Goal: Information Seeking & Learning: Learn about a topic

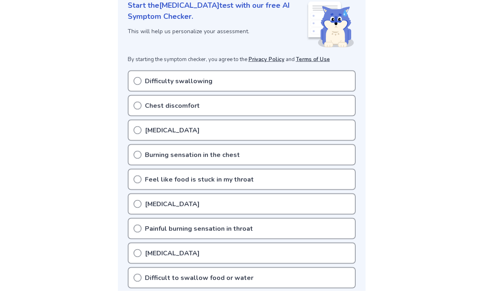
scroll to position [118, 0]
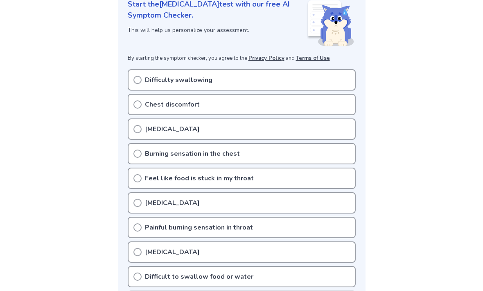
click at [133, 108] on div "Chest discomfort" at bounding box center [242, 104] width 228 height 21
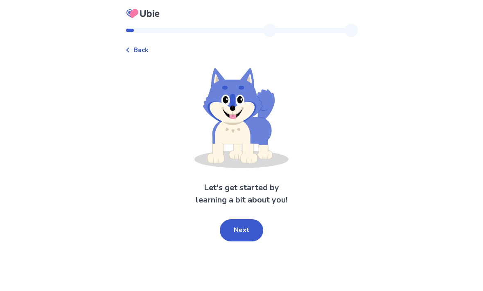
click at [252, 224] on button "Next" at bounding box center [241, 230] width 43 height 22
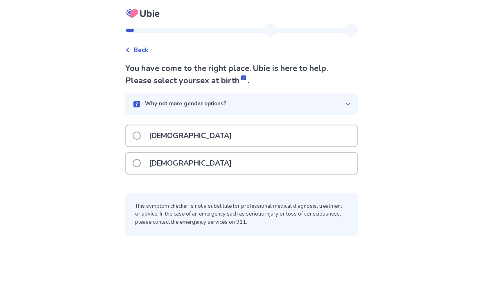
click at [138, 158] on label "[DEMOGRAPHIC_DATA]" at bounding box center [185, 163] width 104 height 21
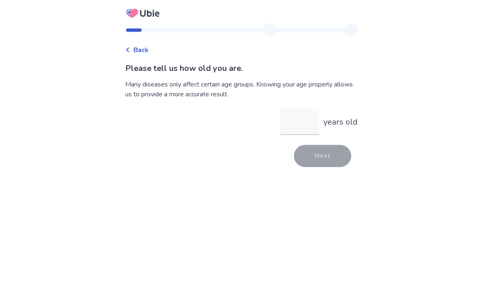
scroll to position [26, 0]
click at [299, 109] on input "years old" at bounding box center [299, 122] width 39 height 26
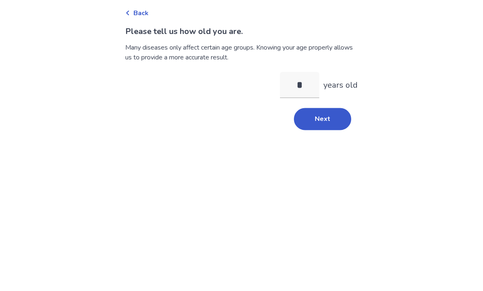
type input "**"
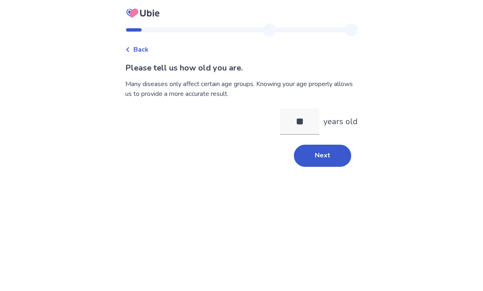
click at [329, 145] on button "Next" at bounding box center [322, 156] width 57 height 22
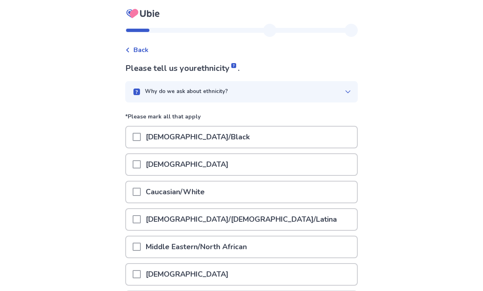
click at [286, 133] on div "[DEMOGRAPHIC_DATA]/Black" at bounding box center [241, 136] width 231 height 21
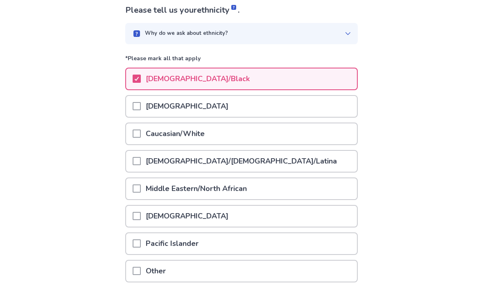
scroll to position [60, 0]
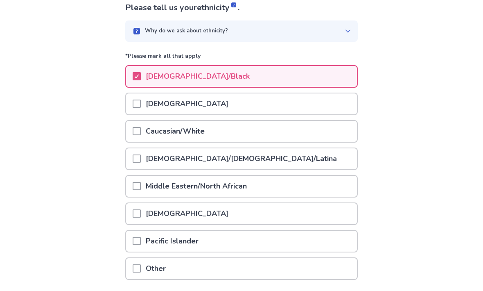
click at [304, 162] on div "Hispanic/Latino/Latina" at bounding box center [241, 159] width 231 height 21
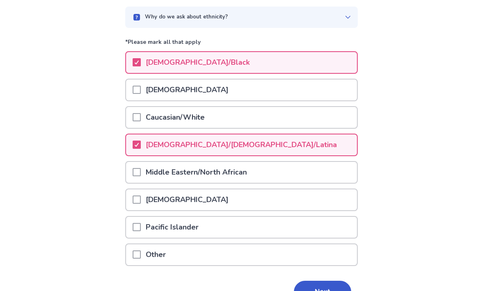
scroll to position [95, 0]
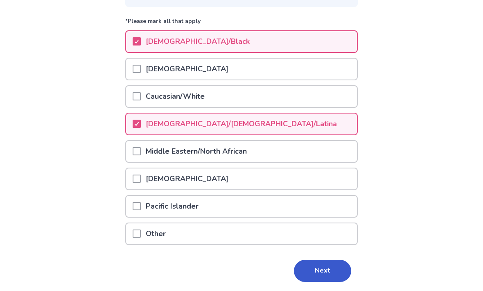
click at [336, 277] on button "Next" at bounding box center [322, 271] width 57 height 22
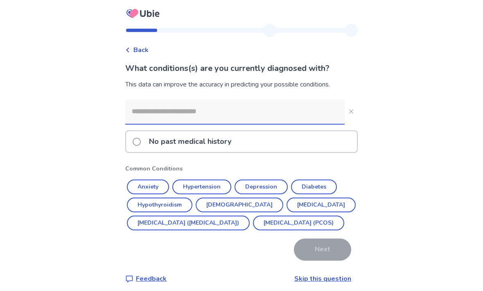
click at [313, 117] on input at bounding box center [234, 111] width 219 height 25
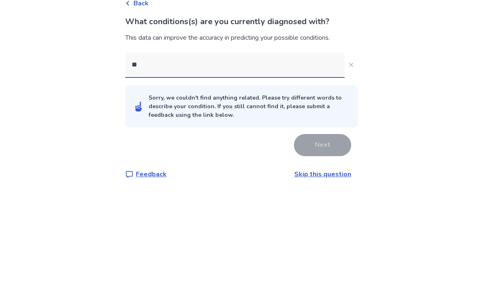
type input "*"
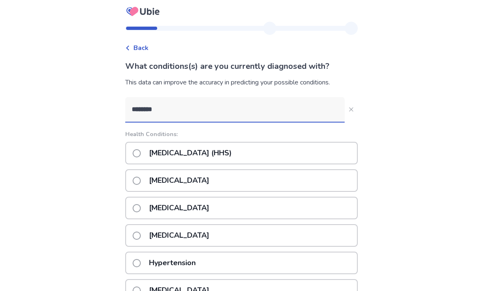
scroll to position [2, 0]
click at [26, 137] on div "Back What conditions(s) are you currently diagnosed with? This data can improve…" at bounding box center [241, 252] width 483 height 509
click at [289, 110] on input "********" at bounding box center [234, 109] width 219 height 25
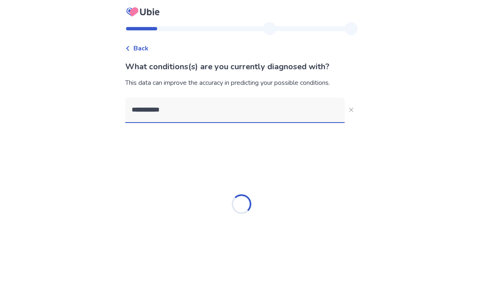
type input "**********"
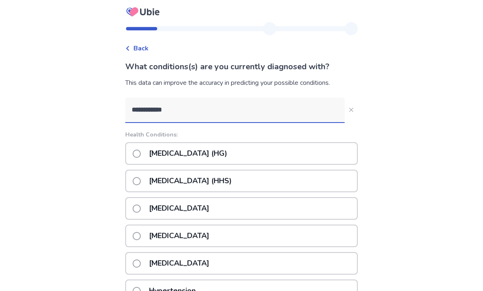
click at [160, 113] on input "**********" at bounding box center [234, 109] width 219 height 25
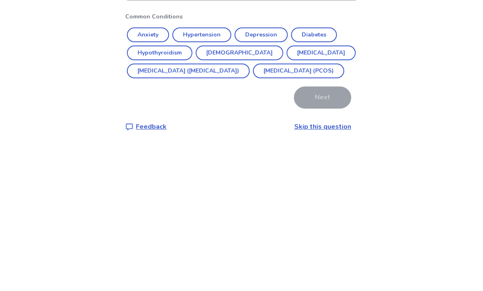
scroll to position [27, 0]
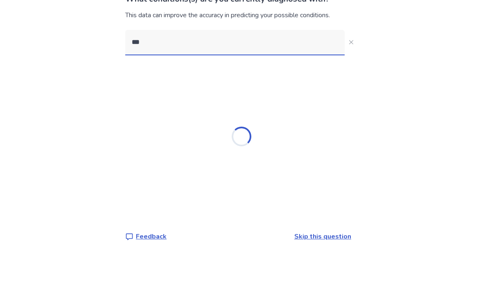
type input "****"
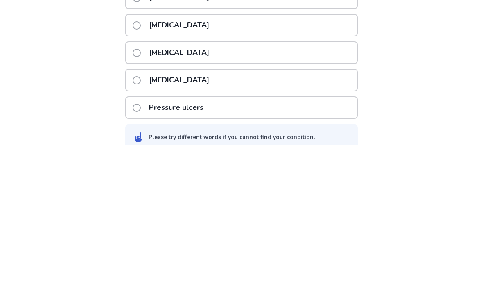
scroll to position [159, 0]
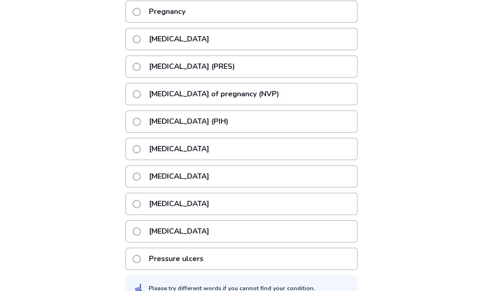
click at [260, 93] on p "Nausea and vomiting of pregnancy (NVP)" at bounding box center [214, 93] width 140 height 21
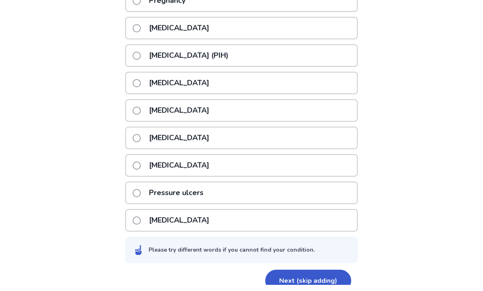
scroll to position [160, 0]
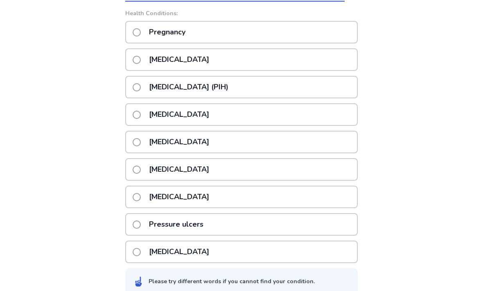
type input "*******"
click at [241, 29] on div "Pregnancy" at bounding box center [241, 32] width 232 height 23
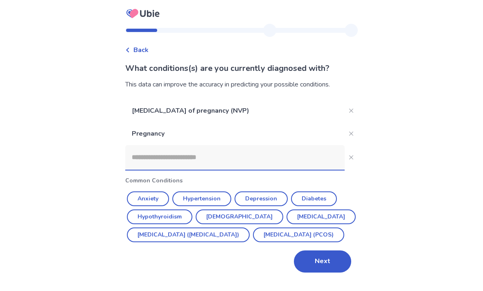
scroll to position [27, 0]
click at [326, 250] on button "Next" at bounding box center [322, 261] width 57 height 22
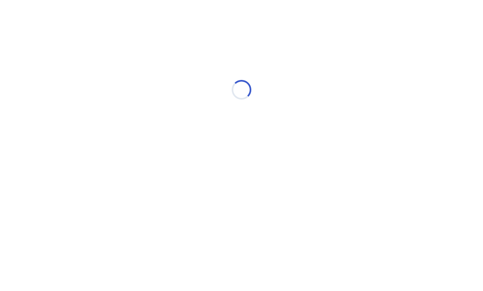
scroll to position [0, 0]
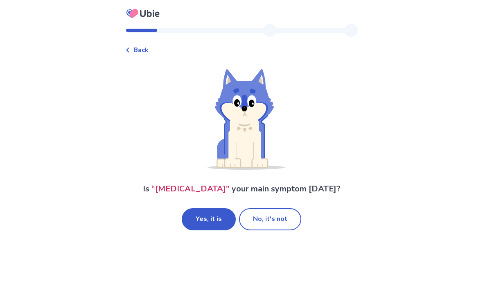
click at [4, 56] on div "Back Is “ Chest pain ” your main symptom today? Yes, it is No, it's not" at bounding box center [241, 145] width 483 height 291
click at [284, 217] on button "No, it's not" at bounding box center [270, 219] width 62 height 22
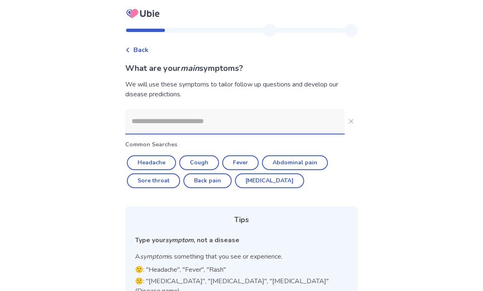
click at [138, 122] on input at bounding box center [234, 121] width 219 height 25
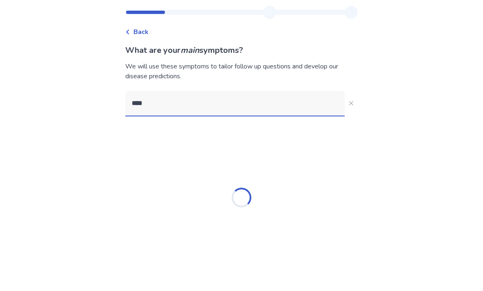
scroll to position [27, 0]
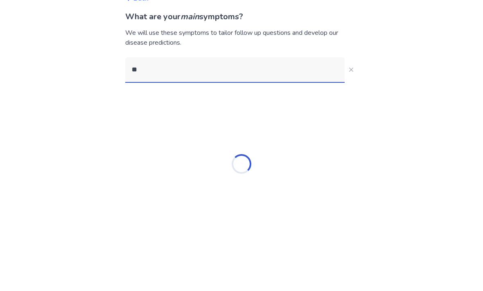
type input "*"
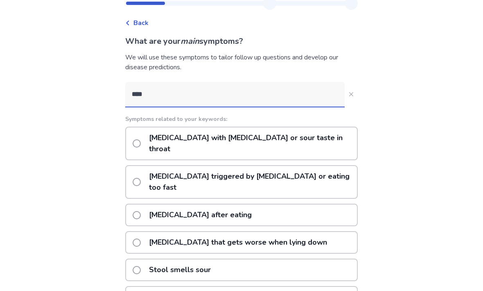
type input "****"
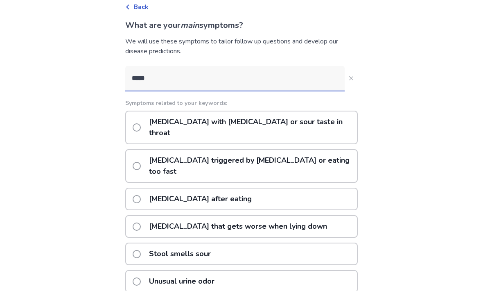
scroll to position [43, 0]
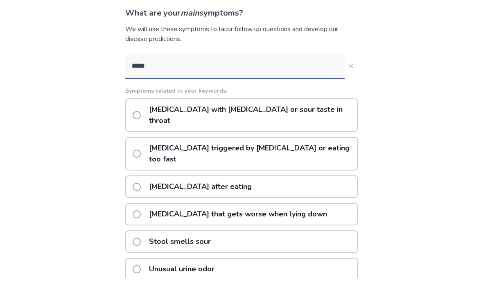
click at [335, 117] on div "[MEDICAL_DATA] with [MEDICAL_DATA] or sour taste in throat" at bounding box center [241, 128] width 232 height 34
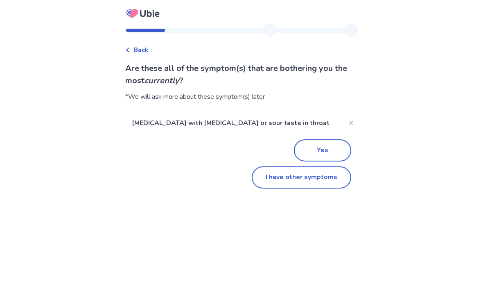
click at [337, 178] on button "I have other symptoms" at bounding box center [301, 177] width 99 height 22
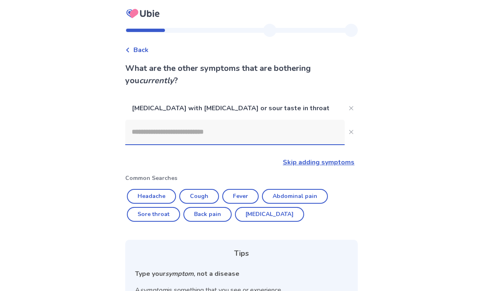
scroll to position [82, 0]
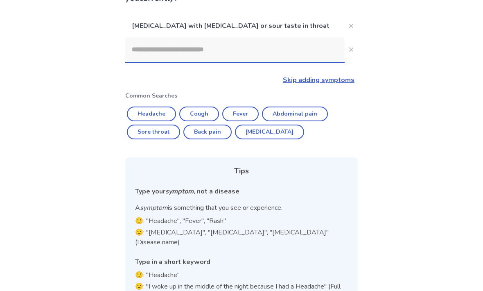
click at [150, 53] on input at bounding box center [234, 50] width 219 height 25
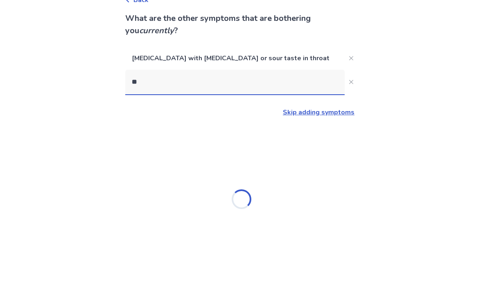
type input "***"
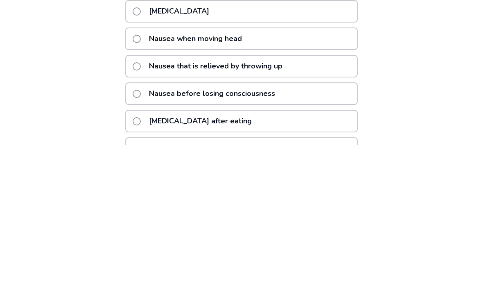
scroll to position [43, 0]
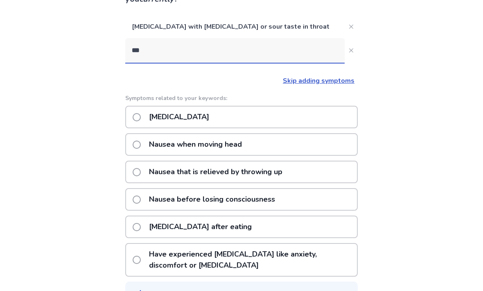
click at [336, 115] on div "[MEDICAL_DATA]" at bounding box center [241, 117] width 232 height 23
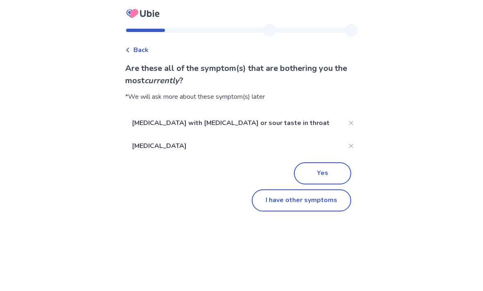
scroll to position [0, 0]
click at [338, 202] on button "I have other symptoms" at bounding box center [301, 200] width 99 height 22
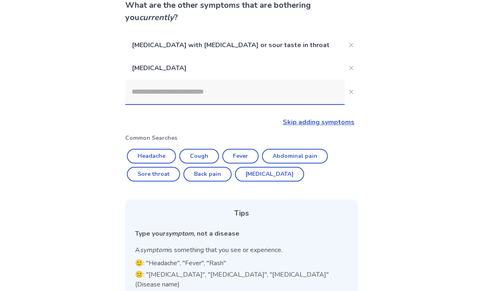
scroll to position [61, 0]
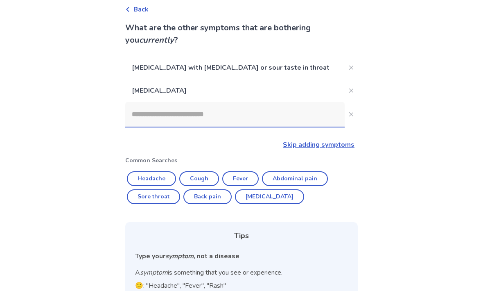
click at [142, 115] on input at bounding box center [234, 114] width 219 height 25
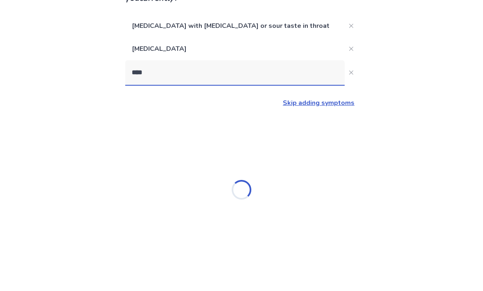
scroll to position [46, 0]
type input "*"
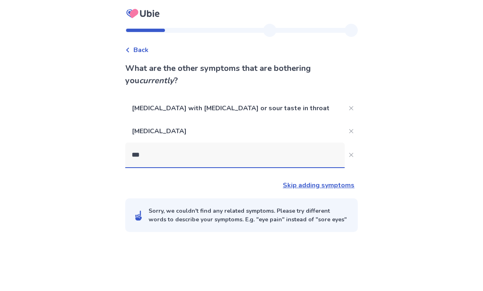
scroll to position [0, 0]
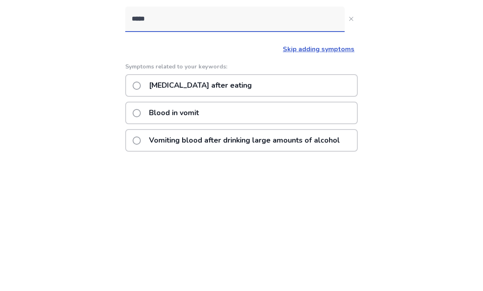
type input "******"
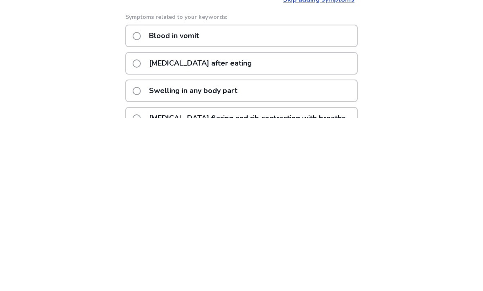
scroll to position [13, 0]
click at [248, 197] on div "Blood in vomit" at bounding box center [241, 208] width 232 height 23
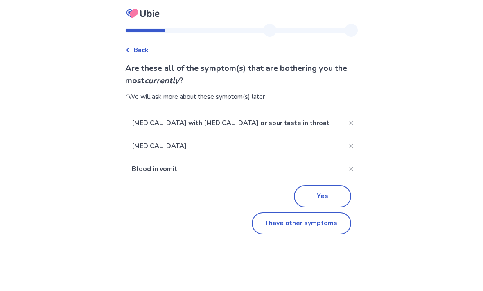
click at [318, 232] on button "I have other symptoms" at bounding box center [301, 223] width 99 height 22
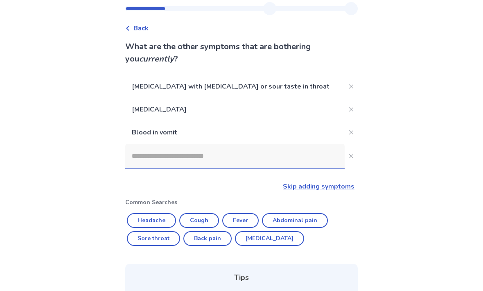
click at [137, 157] on input at bounding box center [234, 156] width 219 height 25
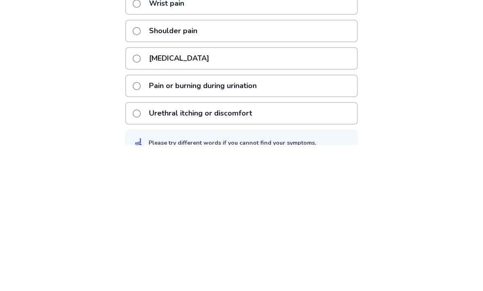
scroll to position [96, 0]
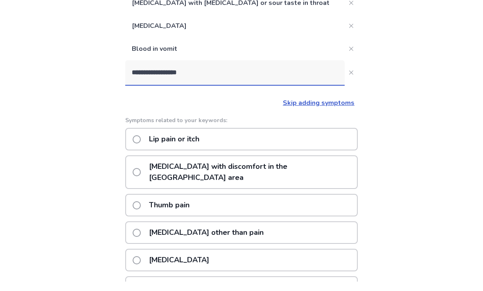
type input "**********"
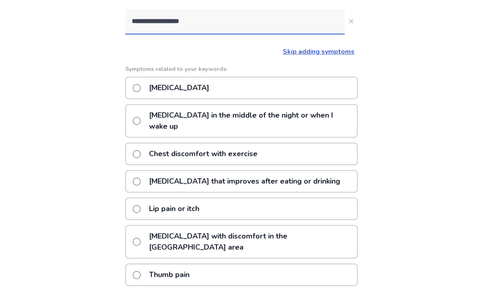
scroll to position [153, 0]
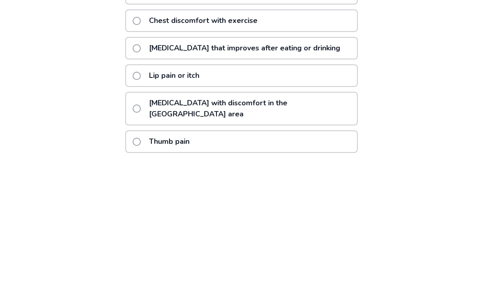
click at [252, 228] on p "Heartburn with discomfort in the upper stomach area" at bounding box center [250, 244] width 213 height 32
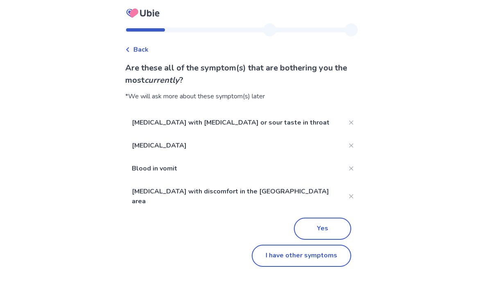
click at [329, 246] on button "I have other symptoms" at bounding box center [301, 256] width 99 height 22
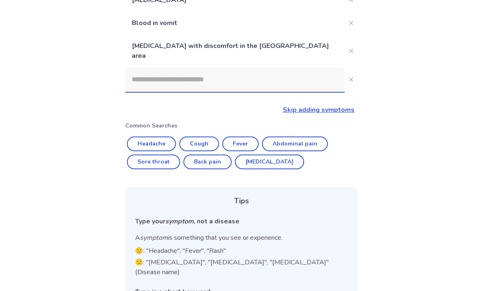
scroll to position [131, 0]
click at [254, 73] on input at bounding box center [234, 79] width 219 height 25
type input "*"
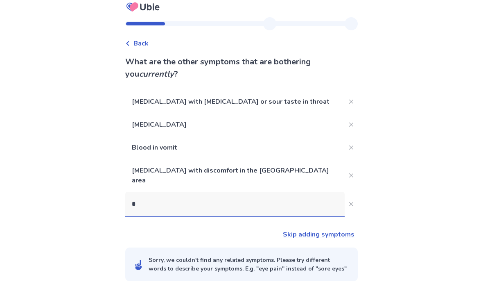
scroll to position [27, 0]
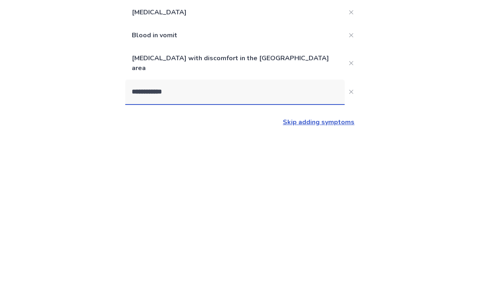
type input "**********"
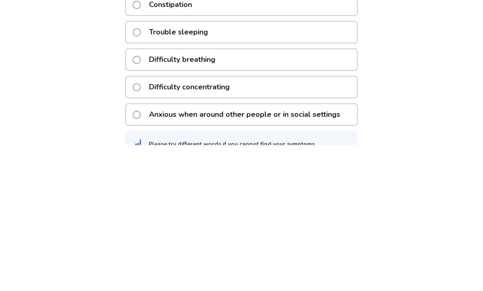
scroll to position [221, 0]
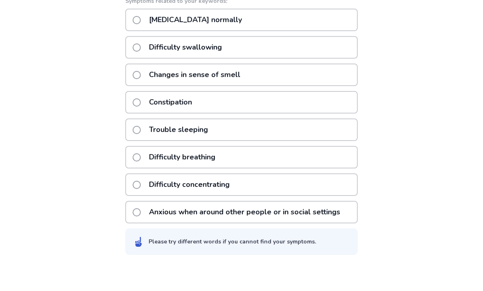
click at [248, 72] on div "Difficulty swallowing" at bounding box center [241, 83] width 232 height 23
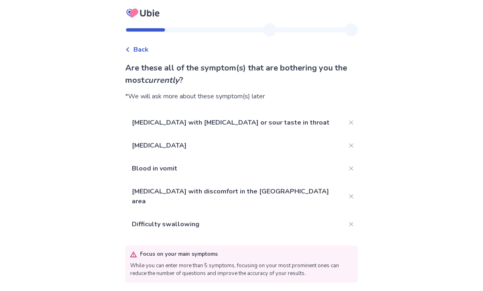
scroll to position [27, 0]
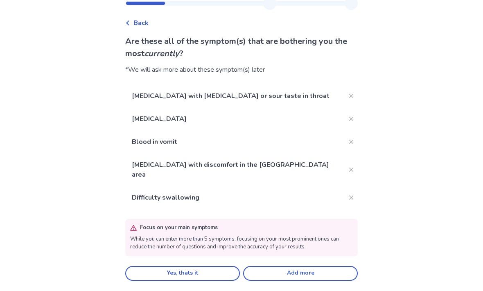
click at [195, 268] on button "Yes, thats it" at bounding box center [182, 273] width 115 height 15
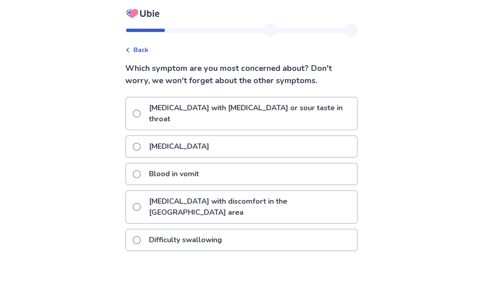
click at [299, 114] on p "[MEDICAL_DATA] with [MEDICAL_DATA] or sour taste in throat" at bounding box center [250, 113] width 213 height 32
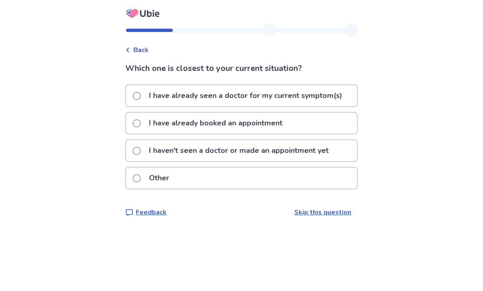
click at [324, 124] on div "I have already booked an appointment" at bounding box center [241, 123] width 231 height 21
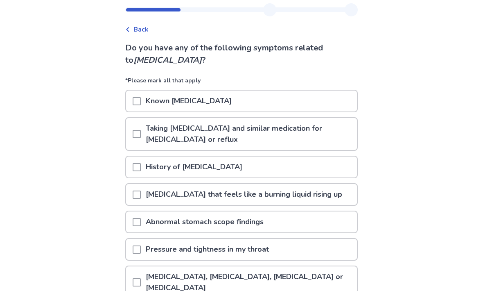
scroll to position [20, 0]
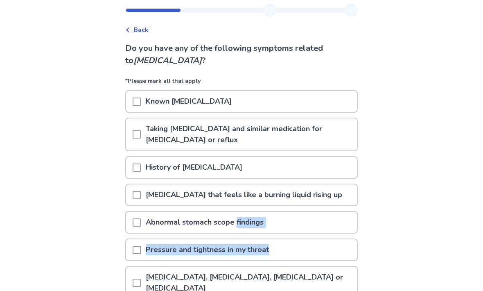
click at [64, 219] on div "Back Do you have any of the following symptoms related to eosinophilic esophagi…" at bounding box center [241, 189] width 483 height 419
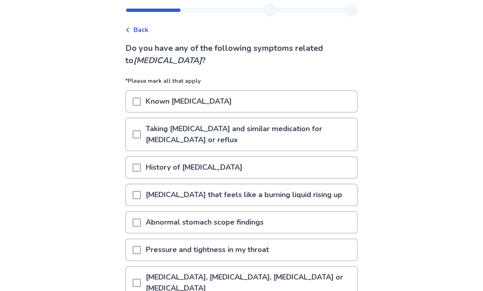
click at [300, 197] on p "[MEDICAL_DATA] that feels like a burning liquid rising up" at bounding box center [244, 194] width 206 height 21
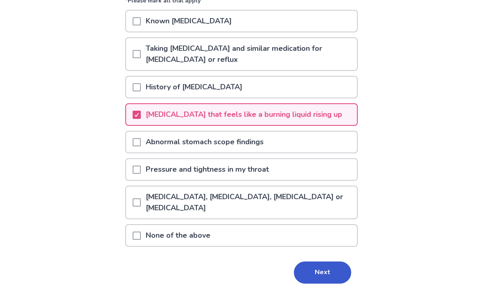
scroll to position [102, 0]
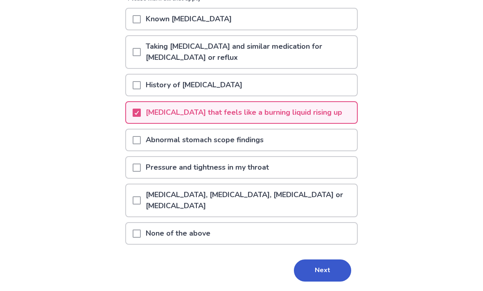
click at [274, 161] on p "Pressure and tightness in my throat" at bounding box center [207, 167] width 133 height 21
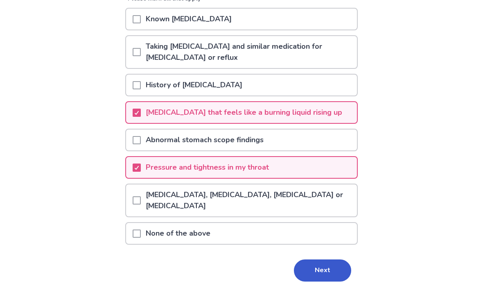
click at [286, 204] on p "Family history of Asthma, Eczema, Allergic rhinitis or Allergic conjunctivitis" at bounding box center [249, 201] width 216 height 32
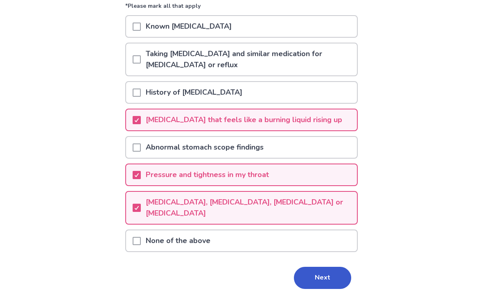
scroll to position [97, 0]
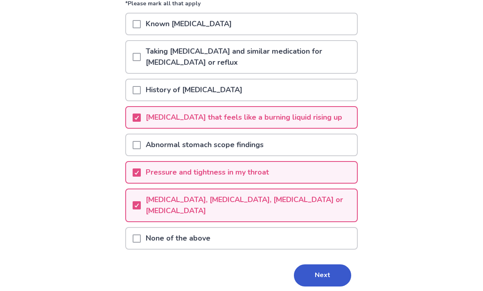
click at [302, 272] on button "Next" at bounding box center [322, 275] width 57 height 22
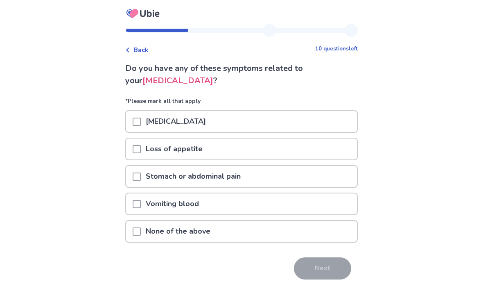
click at [199, 122] on div "[MEDICAL_DATA]" at bounding box center [241, 121] width 231 height 21
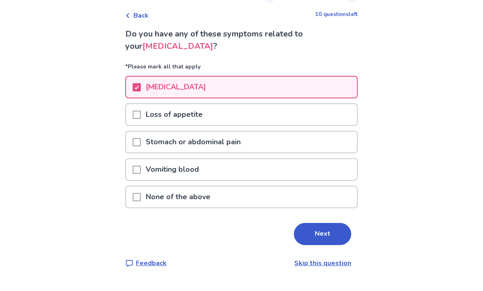
scroll to position [0, 0]
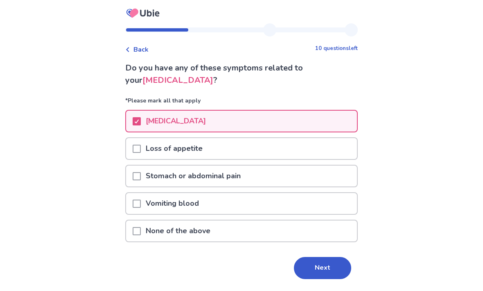
click at [141, 205] on span at bounding box center [137, 204] width 8 height 8
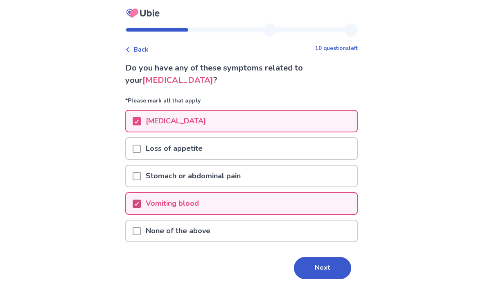
click at [243, 206] on div "Vomiting blood" at bounding box center [241, 203] width 231 height 21
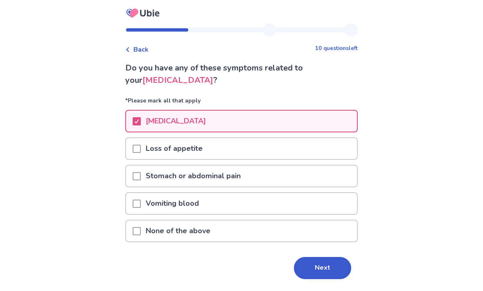
click at [294, 262] on button "Next" at bounding box center [322, 268] width 57 height 22
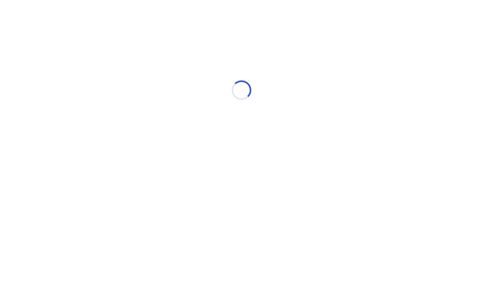
select select "*"
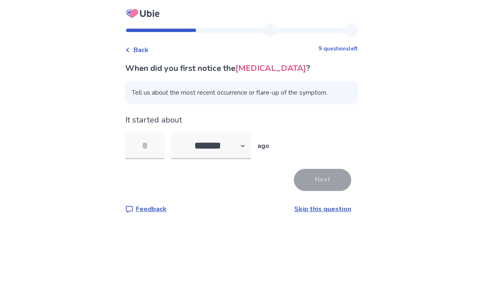
click at [151, 148] on input "tel" at bounding box center [144, 146] width 39 height 26
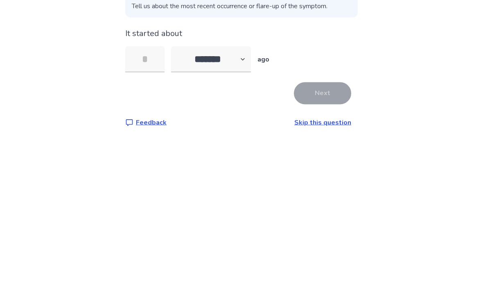
type input "*"
click at [308, 169] on button "Next" at bounding box center [322, 180] width 57 height 22
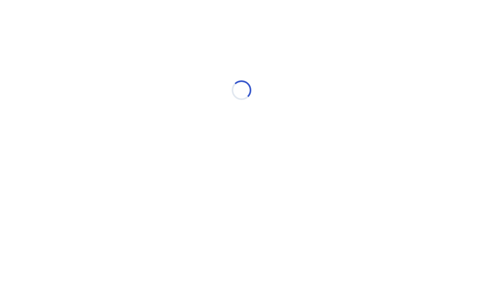
select select "*"
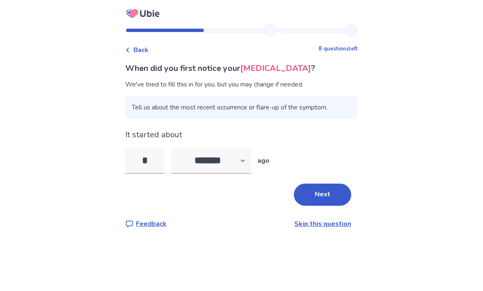
click at [294, 195] on button "Next" at bounding box center [322, 194] width 57 height 22
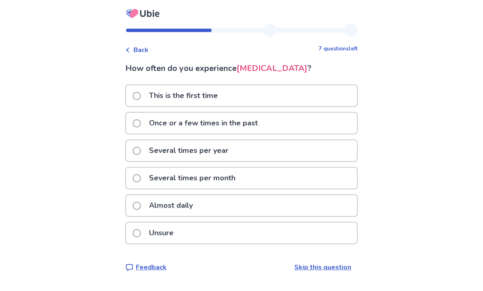
scroll to position [0, 0]
click at [223, 92] on p "This is the first time" at bounding box center [183, 95] width 79 height 21
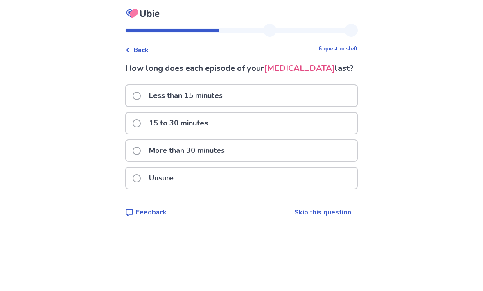
click at [141, 158] on label "More than 30 minutes" at bounding box center [181, 150] width 97 height 21
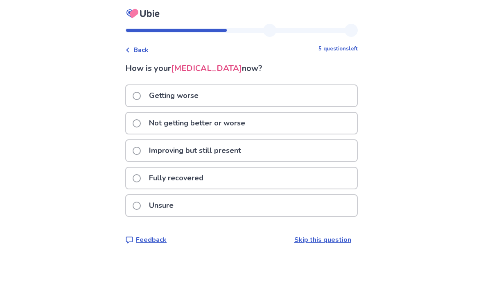
click at [262, 122] on div "Not getting better or worse" at bounding box center [241, 123] width 231 height 21
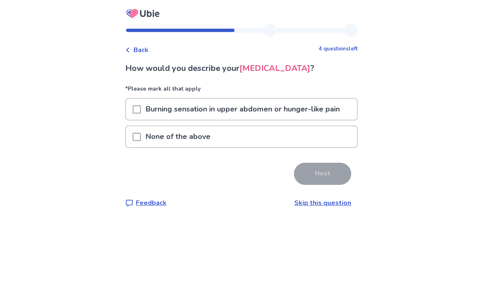
click at [253, 108] on p "Burning sensation in upper abdomen or hunger-like pain" at bounding box center [243, 109] width 204 height 21
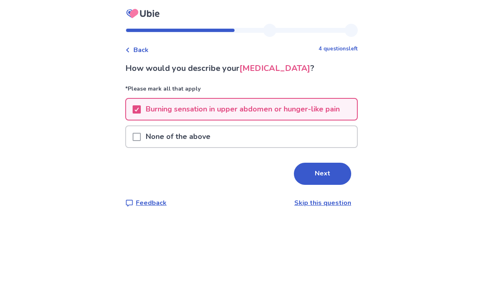
click at [311, 165] on button "Next" at bounding box center [322, 173] width 57 height 22
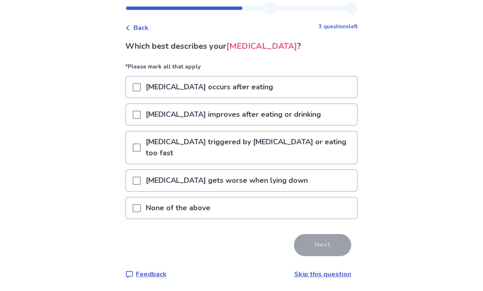
scroll to position [22, 0]
click at [226, 83] on p "Heartburn occurs after eating" at bounding box center [209, 87] width 137 height 21
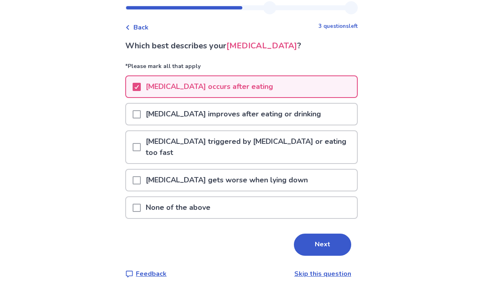
click at [298, 236] on button "Next" at bounding box center [322, 244] width 57 height 22
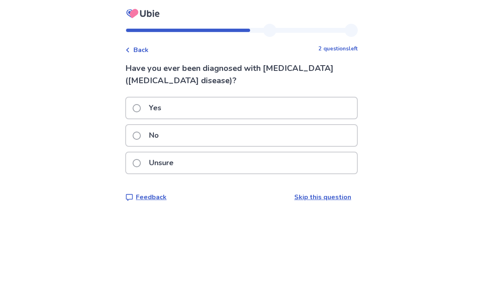
click at [248, 126] on div "No" at bounding box center [241, 135] width 231 height 21
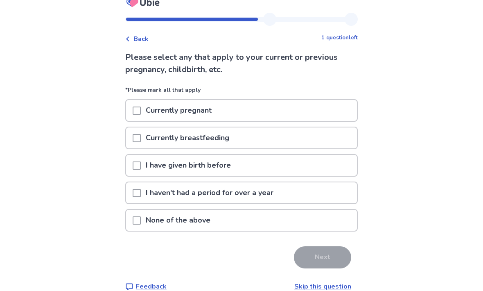
click at [223, 164] on p "I have given birth before" at bounding box center [188, 165] width 95 height 21
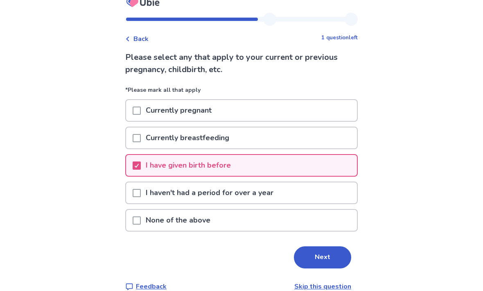
click at [199, 106] on p "Currently pregnant" at bounding box center [179, 110] width 76 height 21
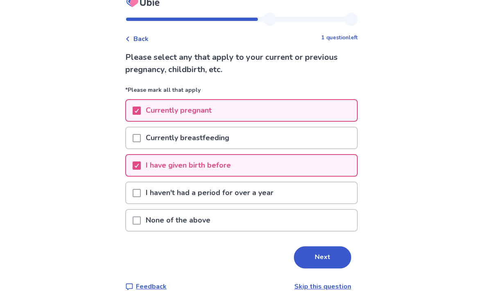
click at [297, 259] on button "Next" at bounding box center [322, 257] width 57 height 22
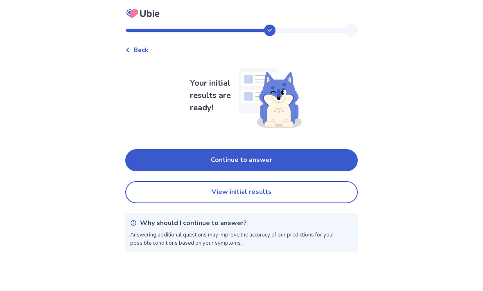
click at [152, 164] on button "Continue to answer" at bounding box center [241, 160] width 232 height 22
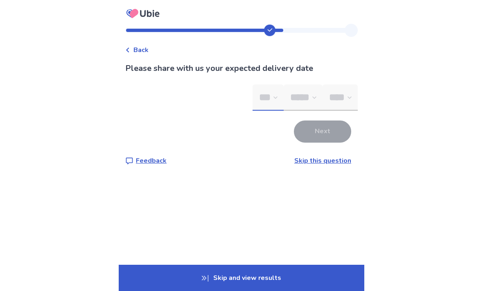
click at [253, 106] on select "*** * * * * * * * * * ** ** ** ** ** ** ** ** ** ** ** ** ** ** ** ** ** ** ** …" at bounding box center [268, 97] width 31 height 26
select select "*"
click at [284, 106] on select "***** *** *** *** *** *** *** *** *** *** *** *** ***" at bounding box center [303, 97] width 39 height 26
click at [284, 97] on select "***** *** *** *** *** *** *** *** *** *** *** *** ***" at bounding box center [303, 97] width 39 height 26
select select "*"
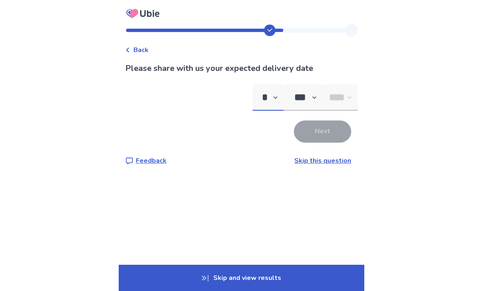
click at [253, 101] on select "*** * * * * * * * * * ** ** ** ** ** ** ** ** ** ** ** ** ** ** ** ** ** ** ** …" at bounding box center [268, 97] width 31 height 26
click at [253, 97] on select "*** * * * * * * * * * ** ** ** ** ** ** ** ** ** ** ** ** ** ** ** ** ** ** ** …" at bounding box center [268, 97] width 31 height 26
select select "**"
click at [322, 100] on select "**** **** ****" at bounding box center [339, 97] width 35 height 26
select select "*"
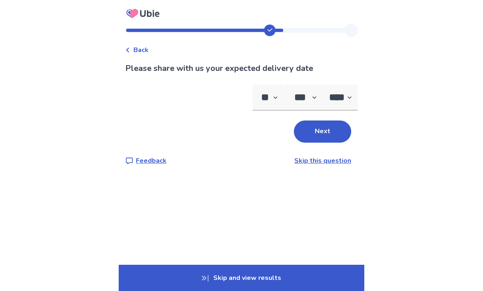
click at [307, 135] on button "Next" at bounding box center [322, 131] width 57 height 22
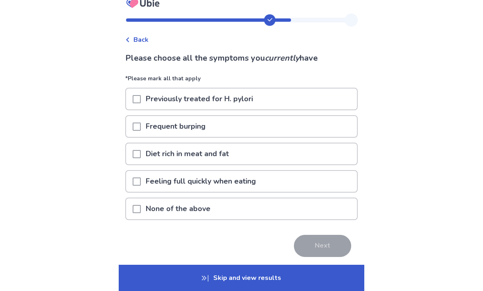
scroll to position [11, 0]
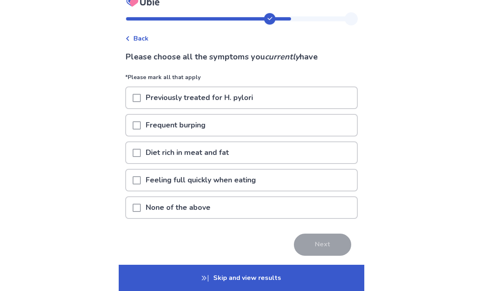
click at [141, 129] on span at bounding box center [137, 125] width 8 height 8
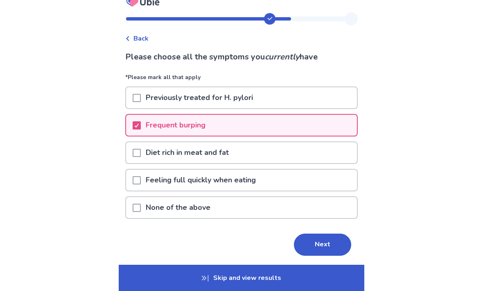
click at [135, 183] on div "Feeling full quickly when eating" at bounding box center [241, 179] width 231 height 21
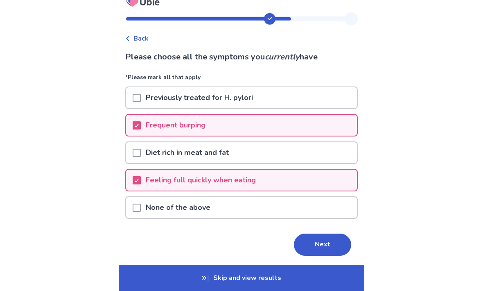
click at [295, 246] on button "Next" at bounding box center [322, 244] width 57 height 22
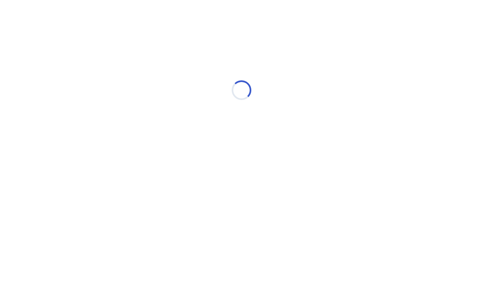
scroll to position [0, 0]
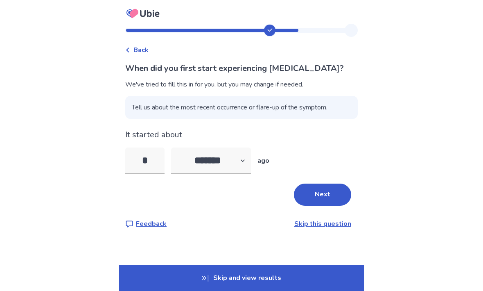
click at [153, 157] on input "*" at bounding box center [144, 160] width 39 height 26
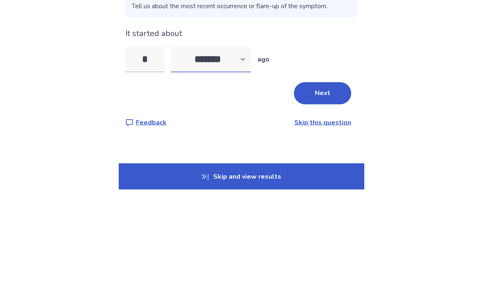
click at [195, 147] on select "******* ****** ******* ******** *******" at bounding box center [211, 160] width 80 height 26
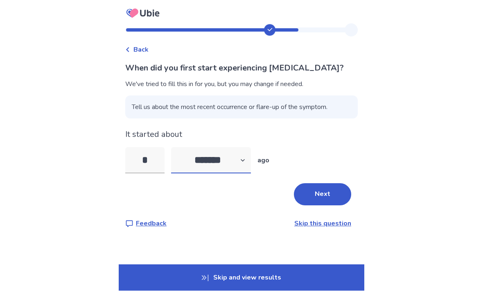
select select "*"
click at [306, 183] on button "Next" at bounding box center [322, 194] width 57 height 22
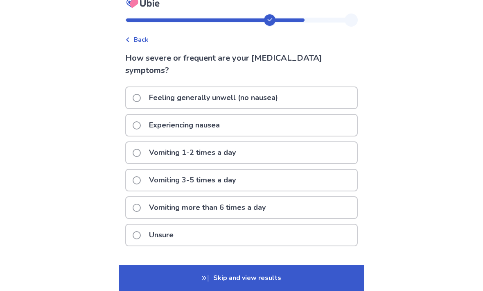
scroll to position [11, 0]
click at [232, 154] on p "Vomiting 1-2 times a day" at bounding box center [192, 152] width 97 height 21
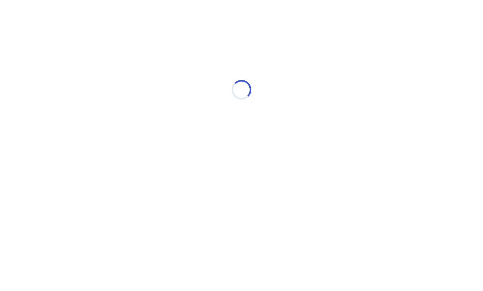
click at [10, 172] on html "Loading... Ubie Symptom Checker" at bounding box center [241, 86] width 483 height 172
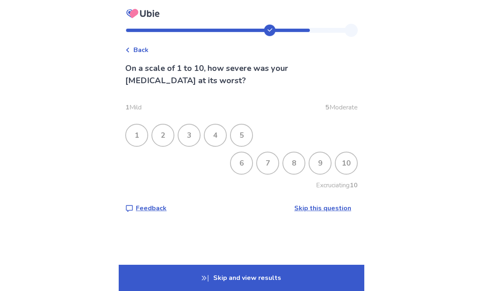
click at [190, 132] on div "3" at bounding box center [188, 134] width 21 height 21
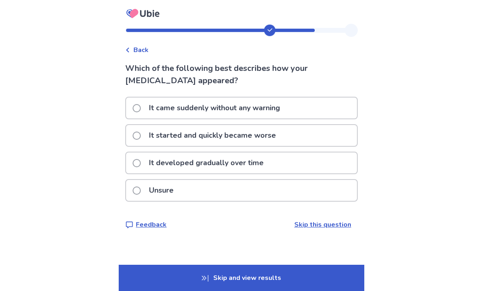
click at [141, 111] on span at bounding box center [137, 108] width 8 height 8
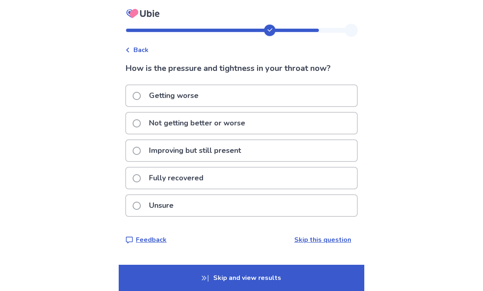
click at [154, 125] on p "Not getting better or worse" at bounding box center [197, 123] width 106 height 21
click at [147, 124] on label "Not getting better or worse" at bounding box center [191, 123] width 117 height 21
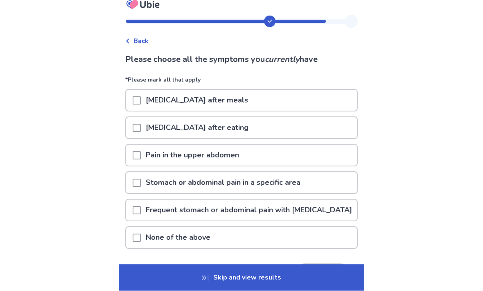
click at [139, 242] on span at bounding box center [137, 238] width 8 height 8
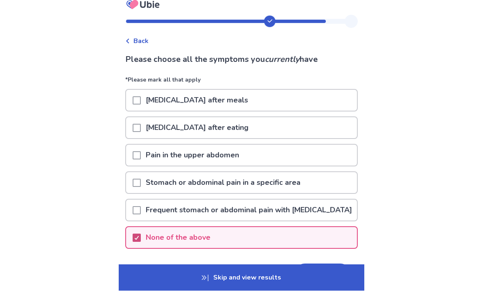
scroll to position [9, 0]
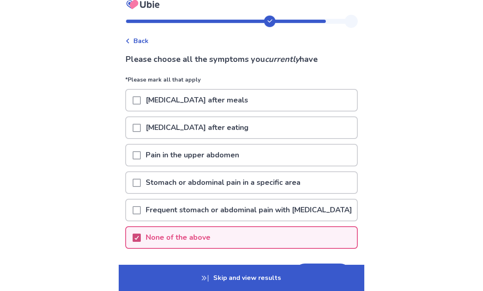
click at [141, 134] on div at bounding box center [137, 127] width 8 height 21
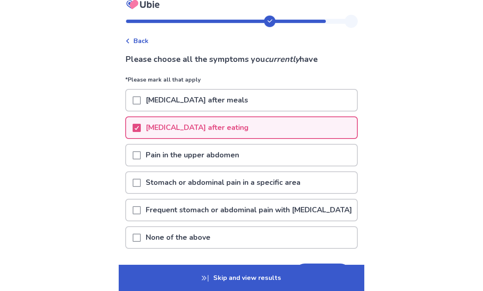
click at [300, 290] on p "Skip and view results" at bounding box center [242, 277] width 246 height 26
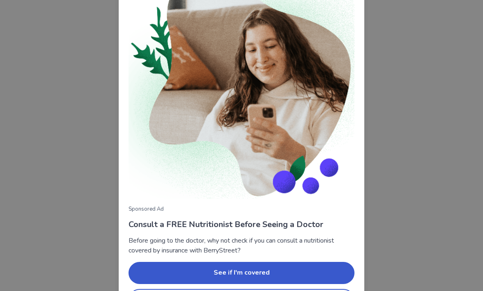
scroll to position [40, 0]
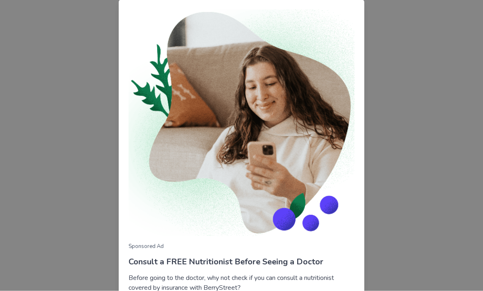
scroll to position [40, 0]
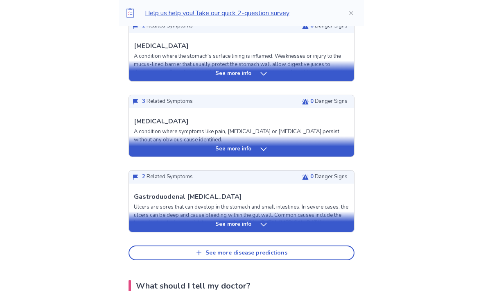
scroll to position [317, 0]
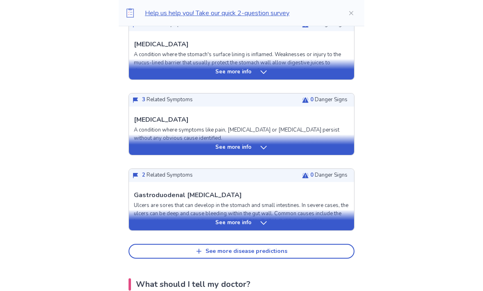
click at [141, 223] on div "See more info" at bounding box center [241, 223] width 225 height 8
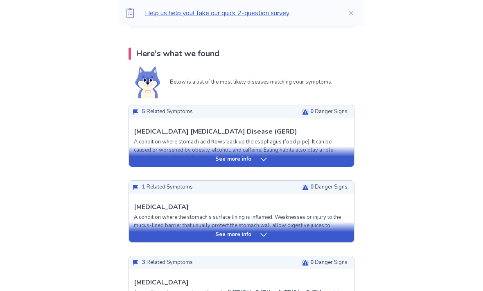
scroll to position [155, 0]
click at [141, 238] on div "See more info" at bounding box center [241, 234] width 225 height 8
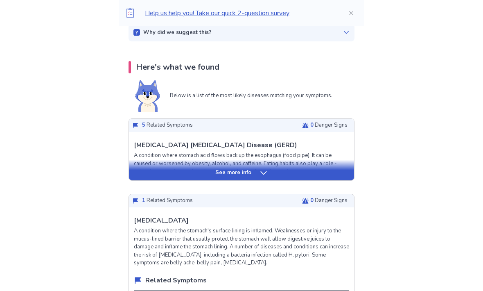
scroll to position [142, 0]
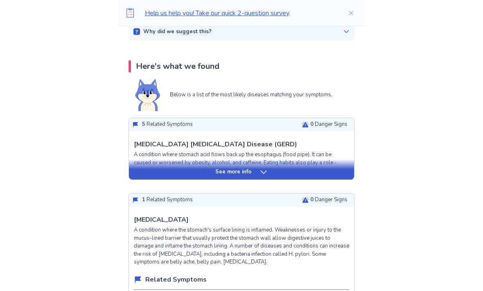
click at [146, 174] on div "See more info" at bounding box center [241, 172] width 225 height 8
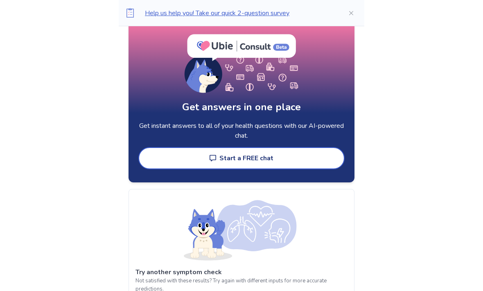
scroll to position [3104, 0]
